Goal: Find specific page/section

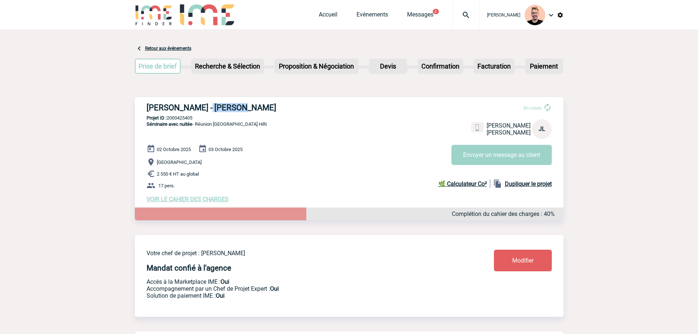
click at [453, 18] on img at bounding box center [466, 15] width 26 height 9
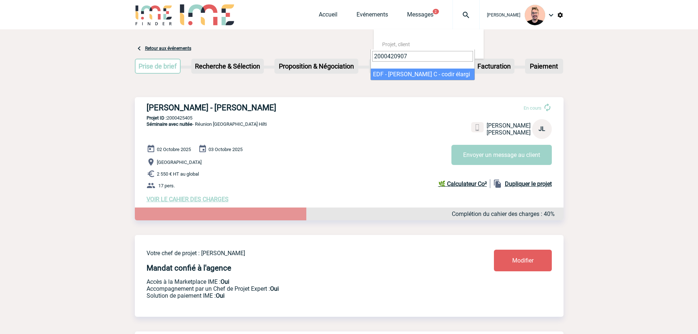
type input "2000420907"
select select "20408"
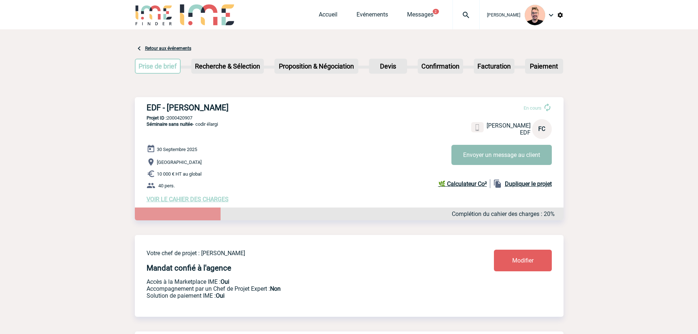
click at [499, 157] on button "Envoyer un message au client" at bounding box center [501, 155] width 100 height 20
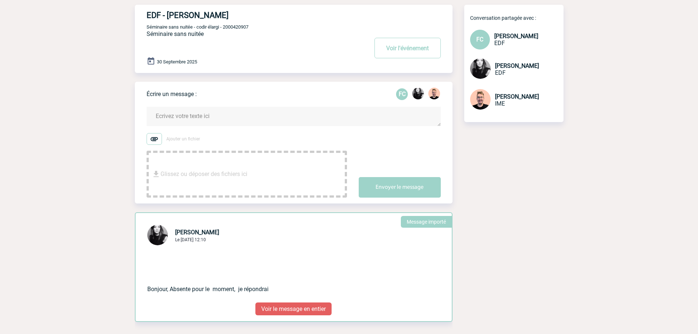
scroll to position [0, 0]
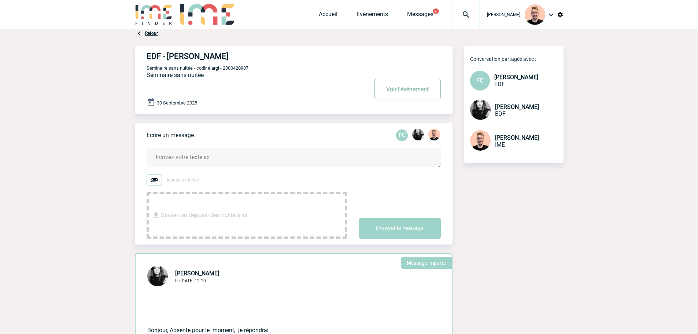
click at [414, 99] on button "Voir l'événement" at bounding box center [407, 89] width 66 height 21
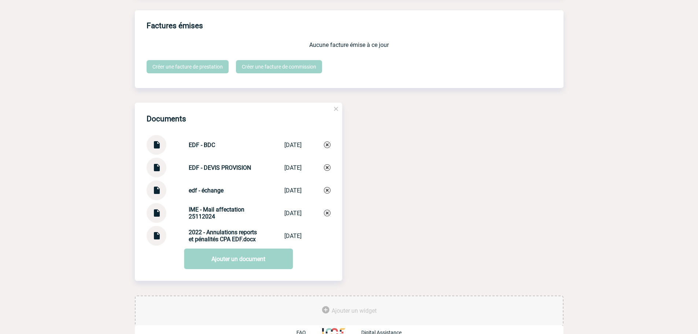
scroll to position [685, 0]
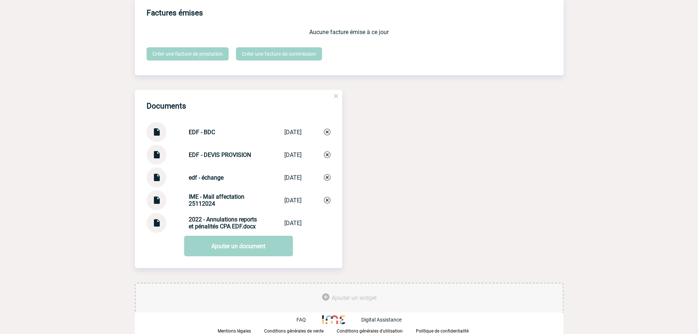
click at [159, 177] on img at bounding box center [157, 174] width 10 height 14
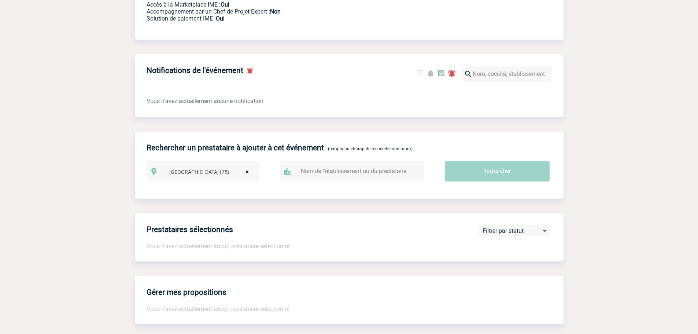
scroll to position [26, 0]
